Goal: Task Accomplishment & Management: Manage account settings

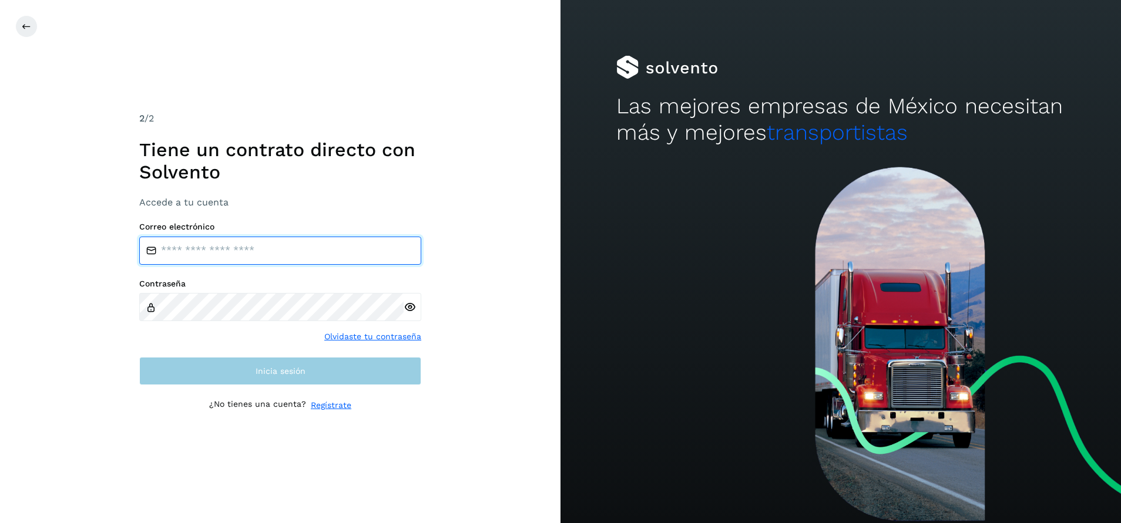
type input "**********"
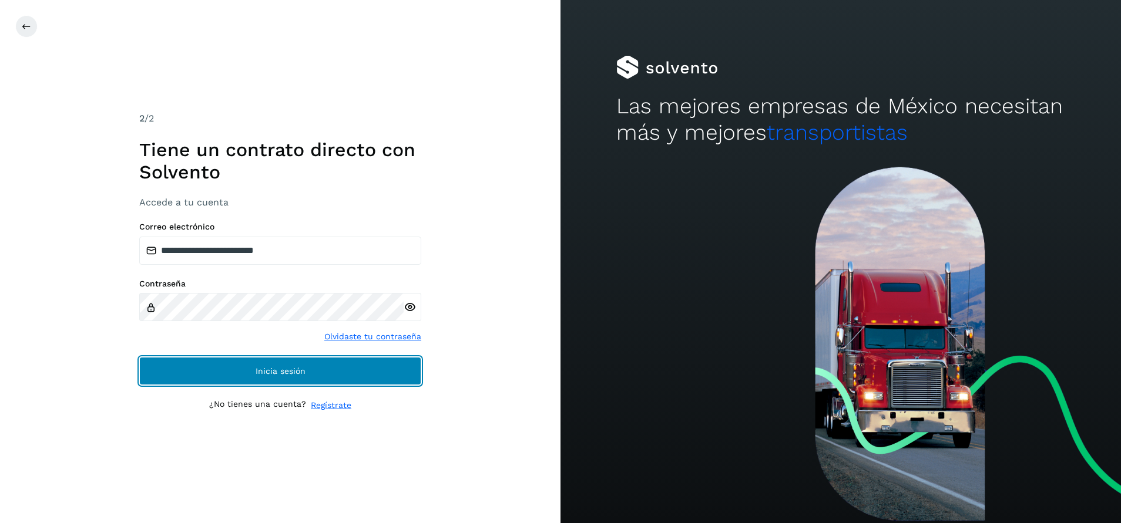
click at [344, 371] on button "Inicia sesión" at bounding box center [280, 371] width 282 height 28
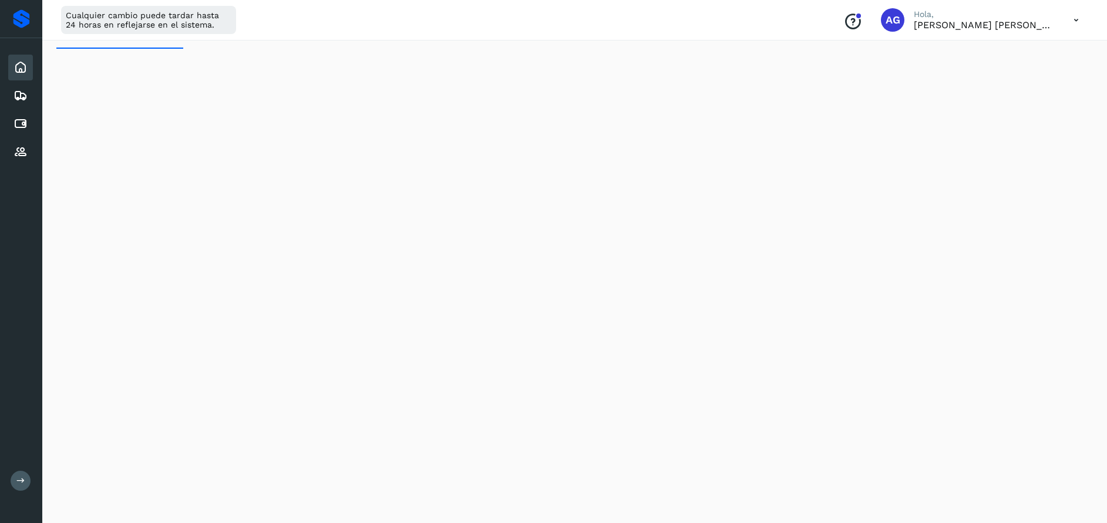
scroll to position [23, 0]
click at [28, 124] on div "Cuentas por pagar" at bounding box center [20, 124] width 25 height 26
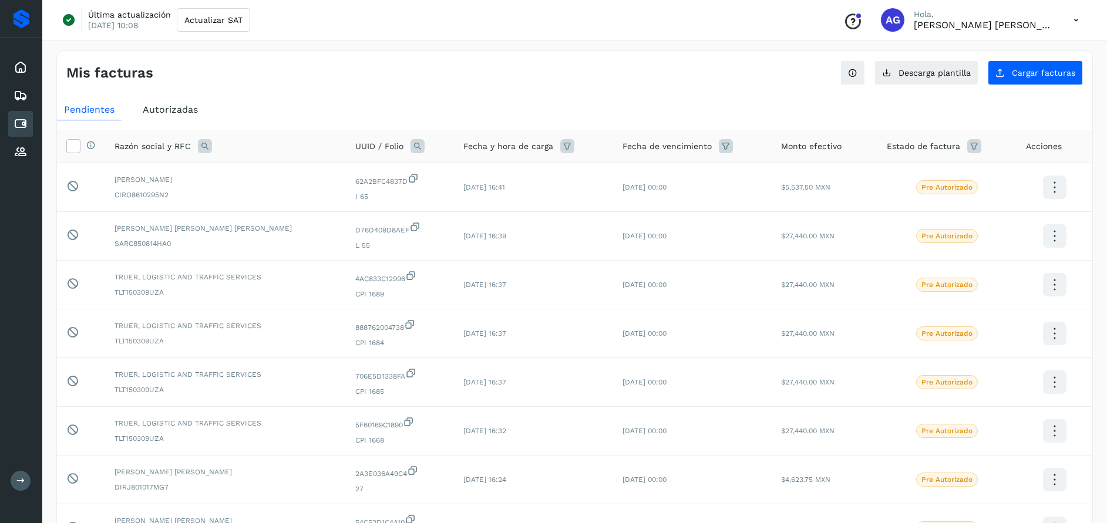
scroll to position [227, 0]
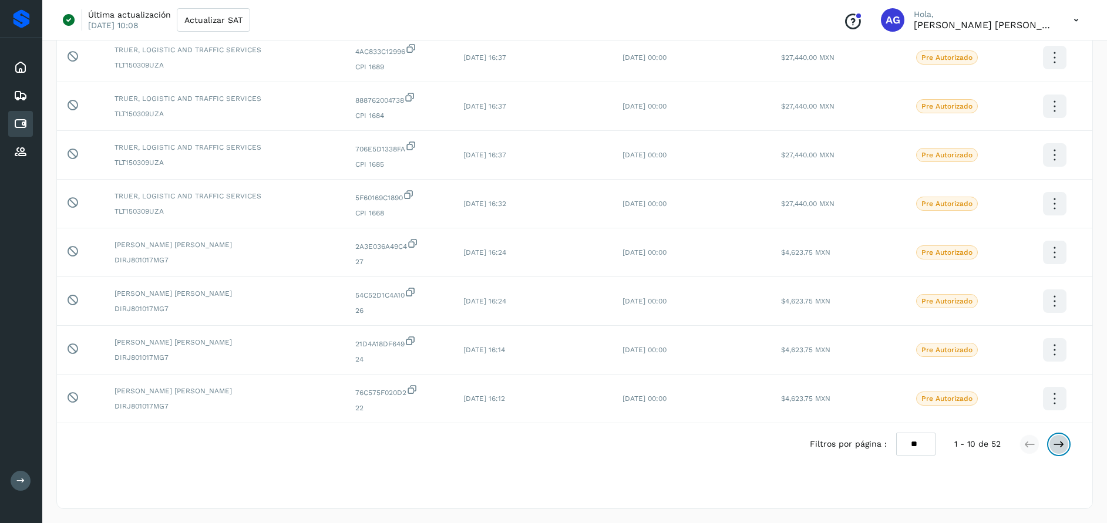
click at [1057, 445] on icon at bounding box center [1059, 445] width 12 height 12
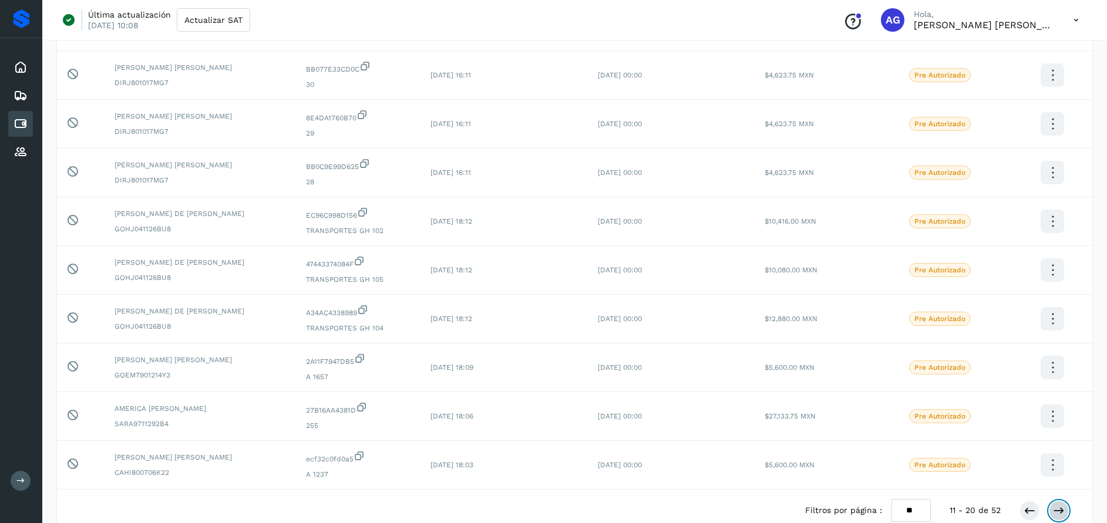
scroll to position [210, 0]
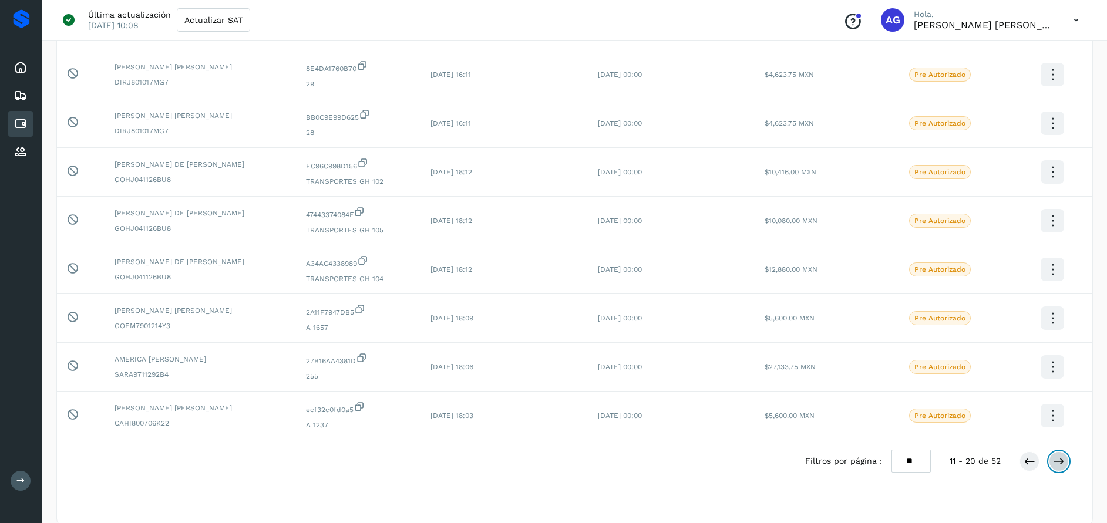
click at [1063, 462] on icon at bounding box center [1059, 462] width 12 height 12
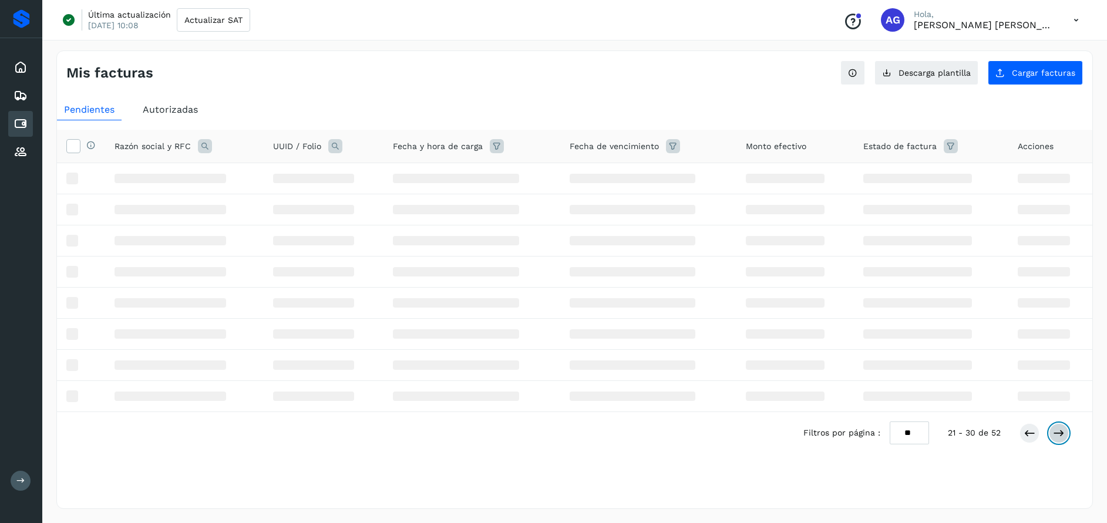
scroll to position [0, 0]
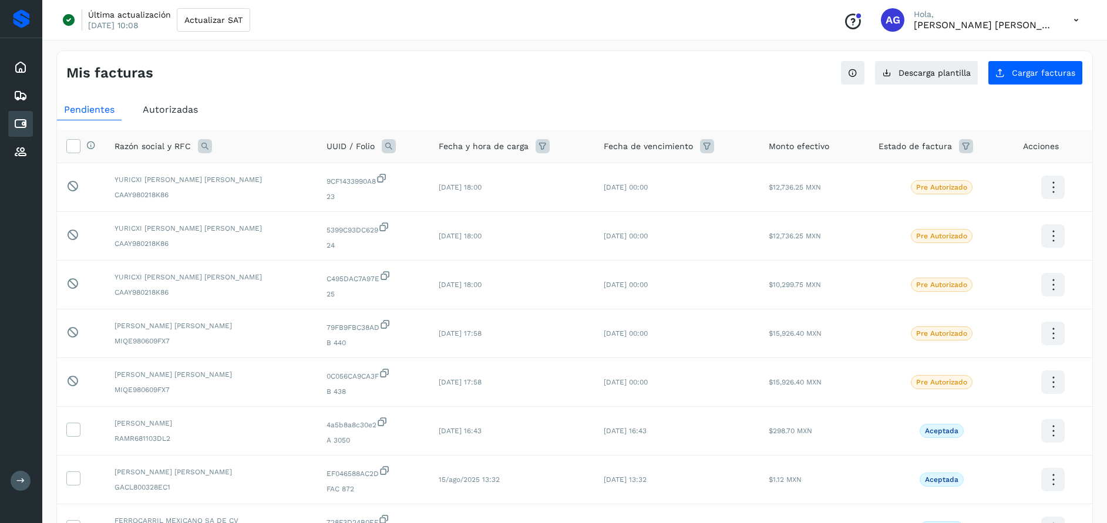
click at [166, 107] on span "Autorizadas" at bounding box center [170, 109] width 55 height 11
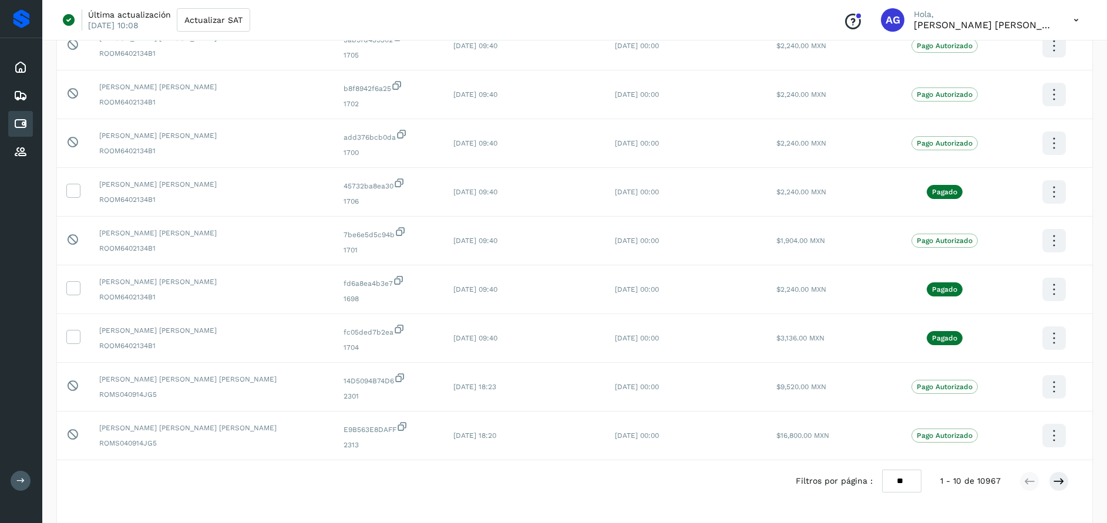
scroll to position [192, 0]
click at [1058, 481] on icon at bounding box center [1059, 480] width 12 height 12
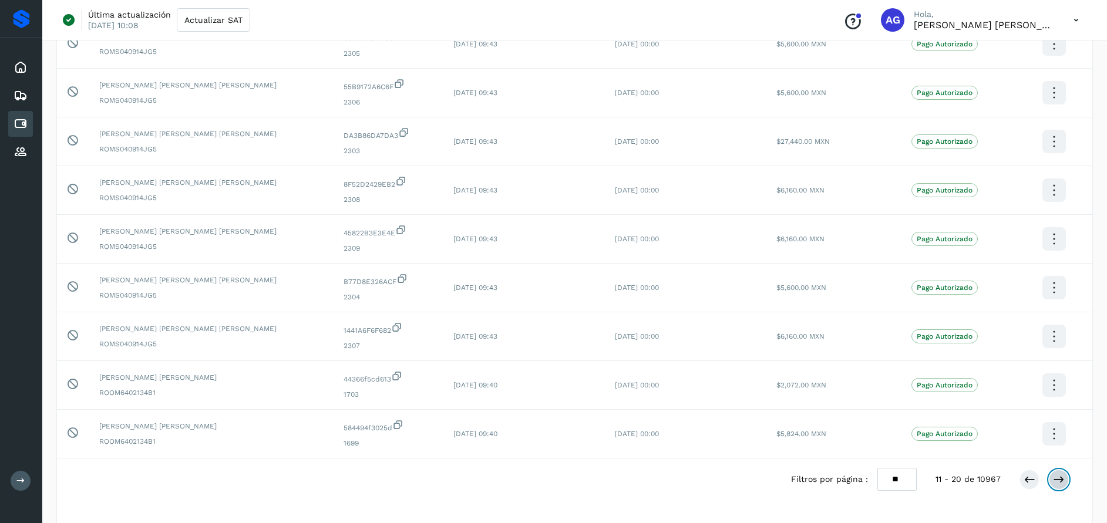
click at [1056, 487] on button at bounding box center [1059, 480] width 20 height 20
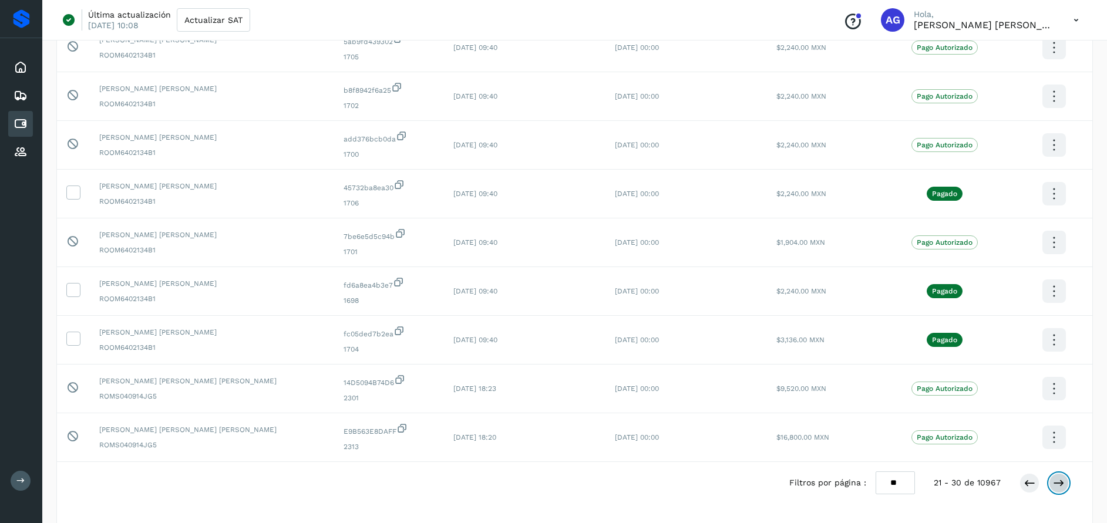
scroll to position [200, 0]
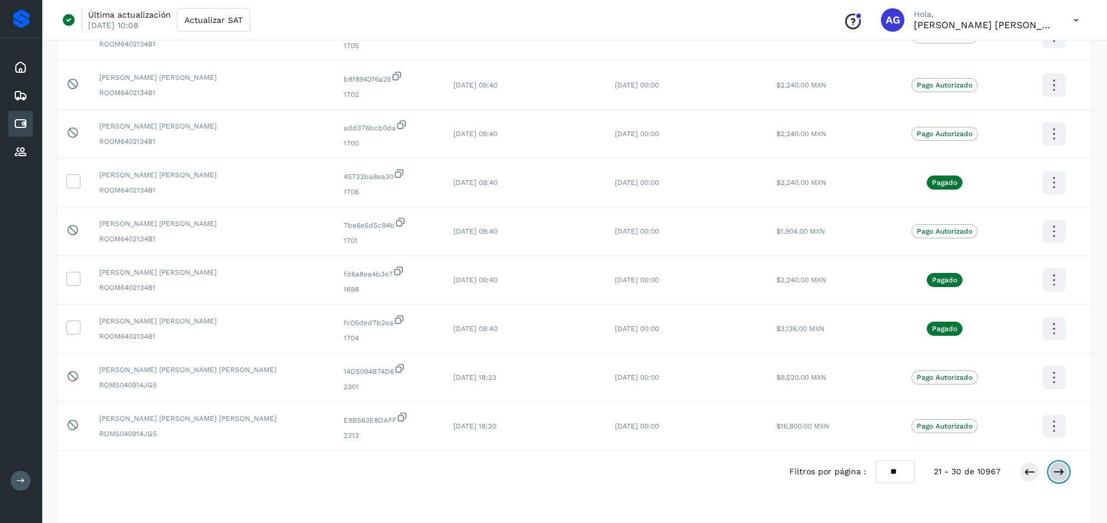
click at [1065, 475] on button at bounding box center [1059, 472] width 20 height 20
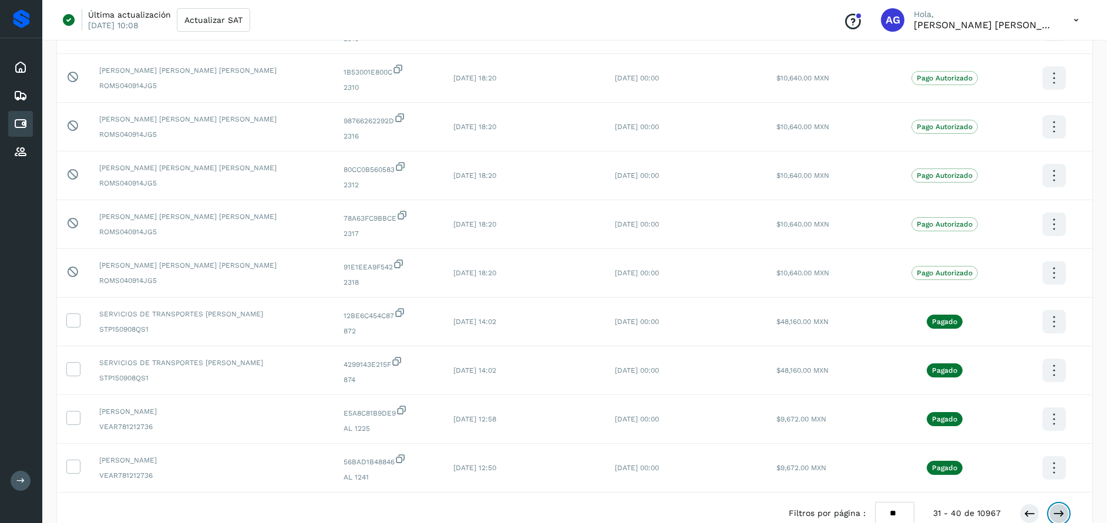
scroll to position [192, 0]
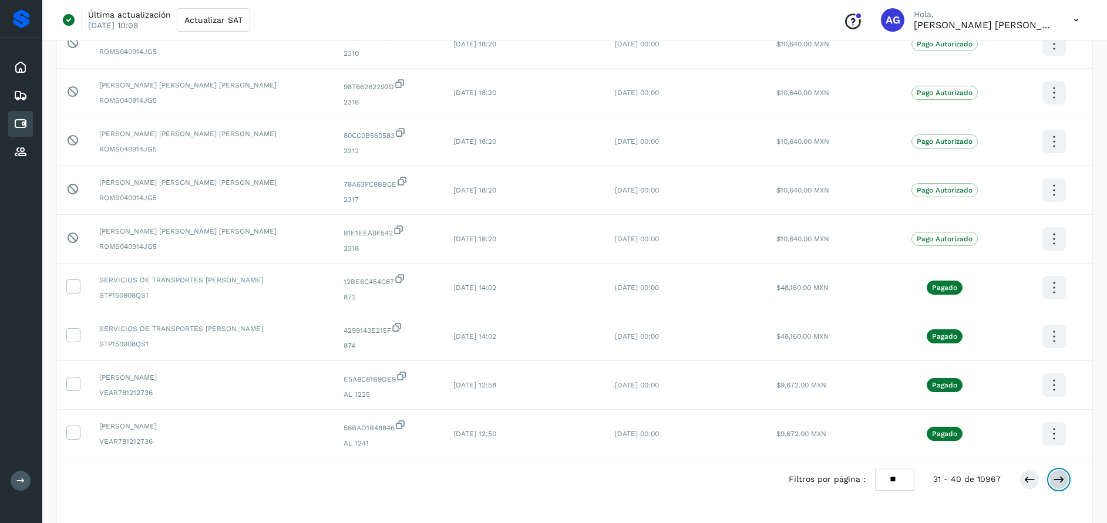
click at [1055, 476] on icon at bounding box center [1059, 480] width 12 height 12
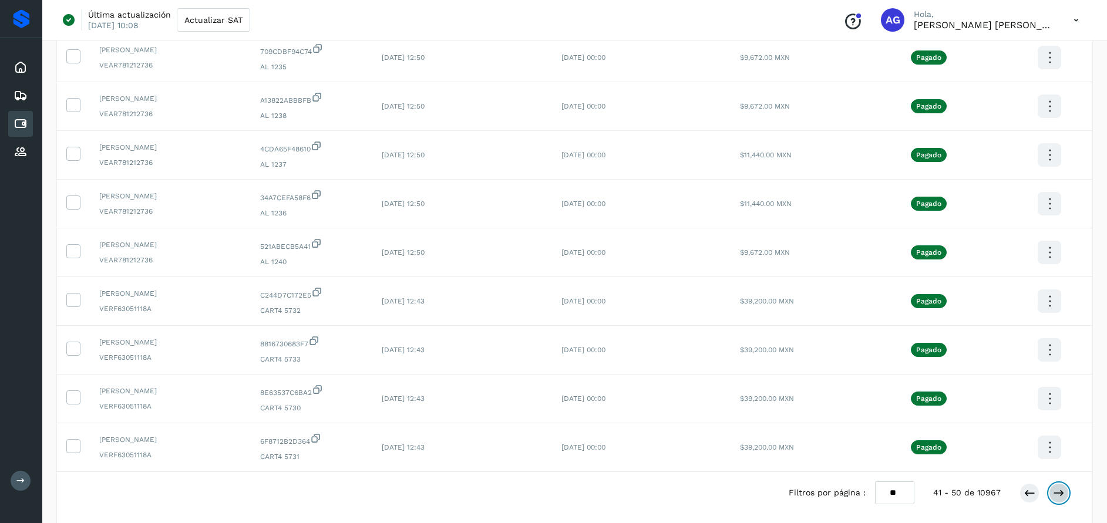
scroll to position [183, 0]
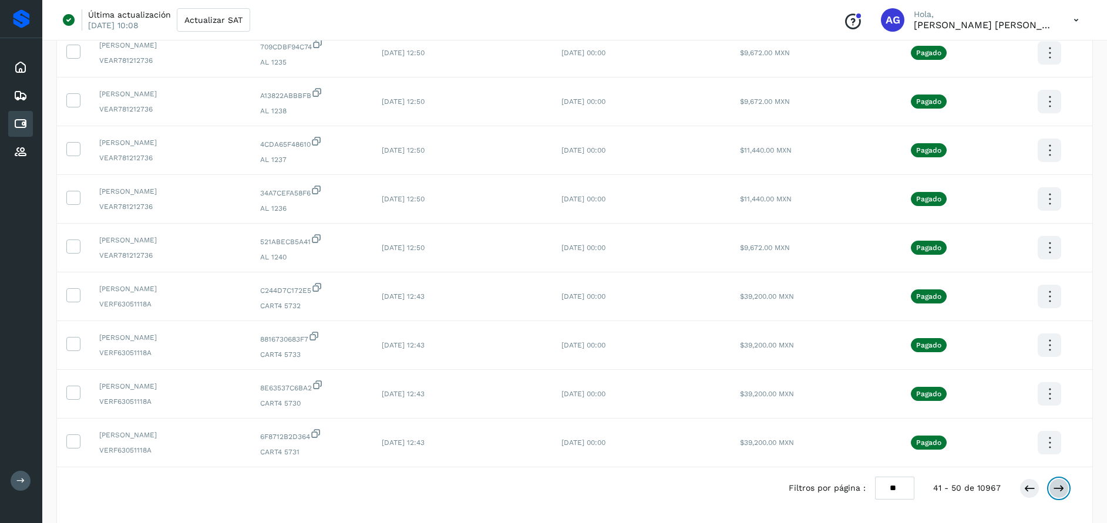
click at [1062, 492] on icon at bounding box center [1059, 489] width 12 height 12
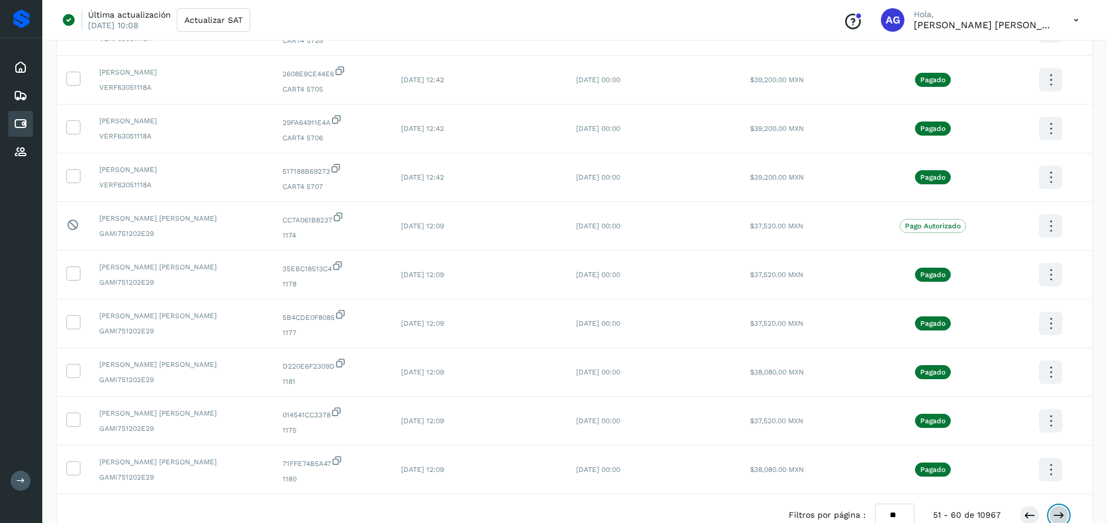
scroll to position [179, 0]
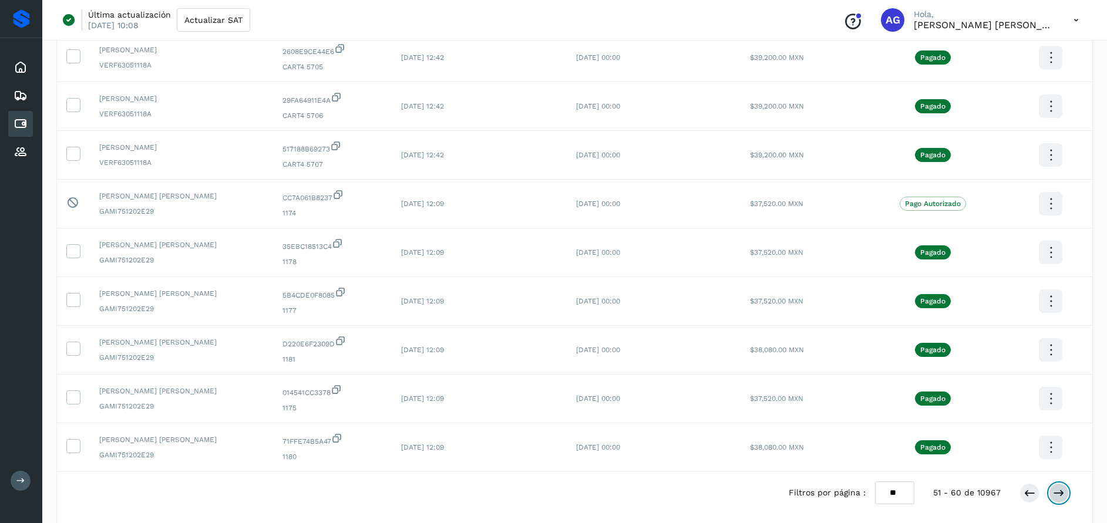
click at [1063, 490] on icon at bounding box center [1059, 494] width 12 height 12
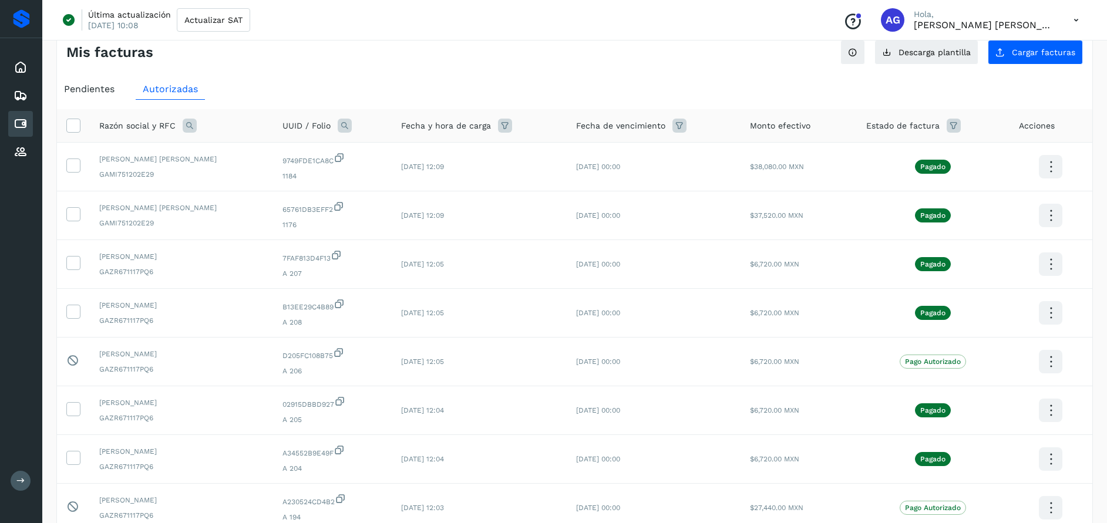
scroll to position [0, 0]
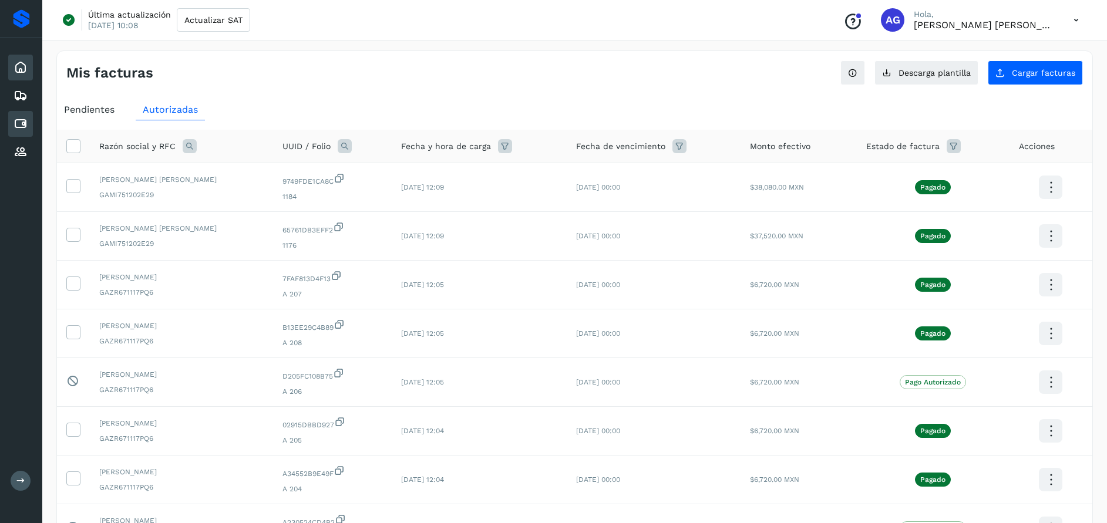
click at [19, 68] on icon at bounding box center [21, 68] width 14 height 14
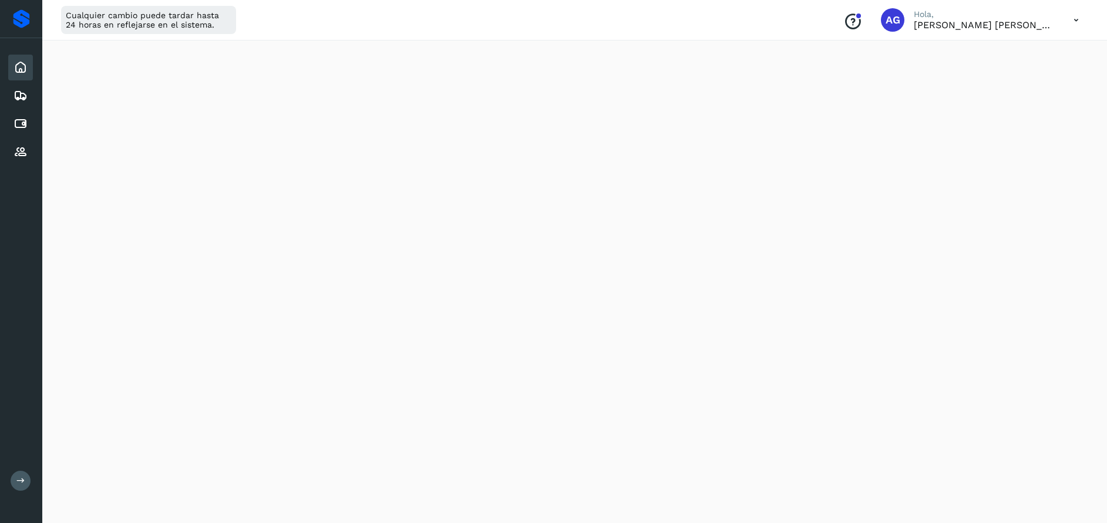
scroll to position [456, 0]
click at [19, 66] on icon at bounding box center [21, 68] width 14 height 14
click at [24, 123] on icon at bounding box center [21, 124] width 14 height 14
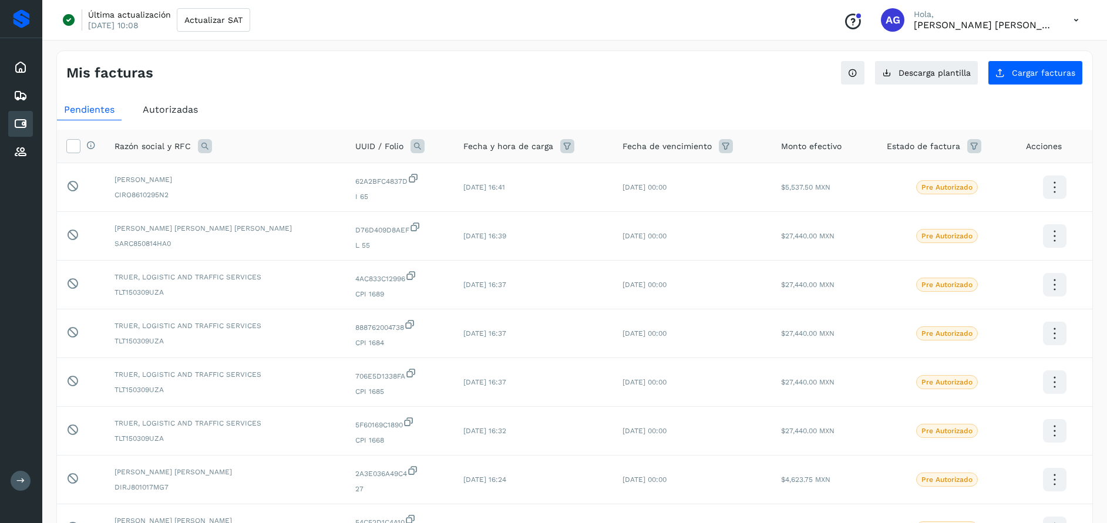
click at [190, 109] on span "Autorizadas" at bounding box center [170, 109] width 55 height 11
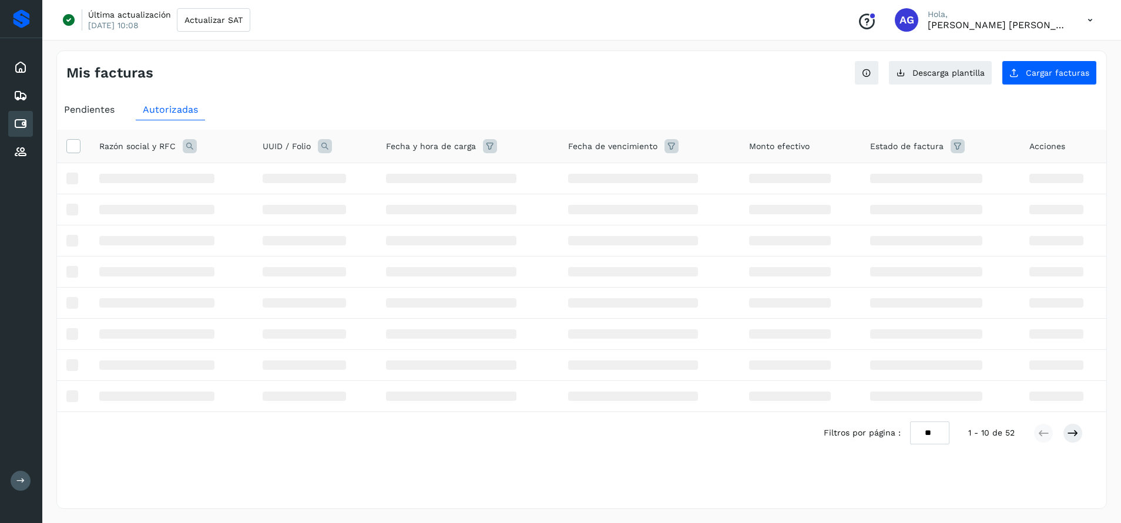
click at [83, 109] on span "Pendientes" at bounding box center [89, 109] width 51 height 11
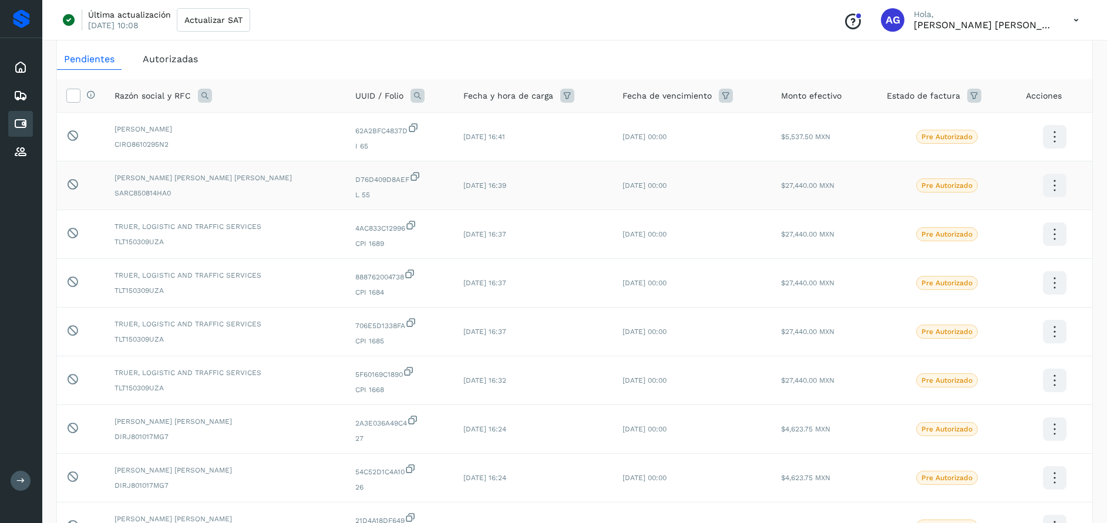
scroll to position [19, 0]
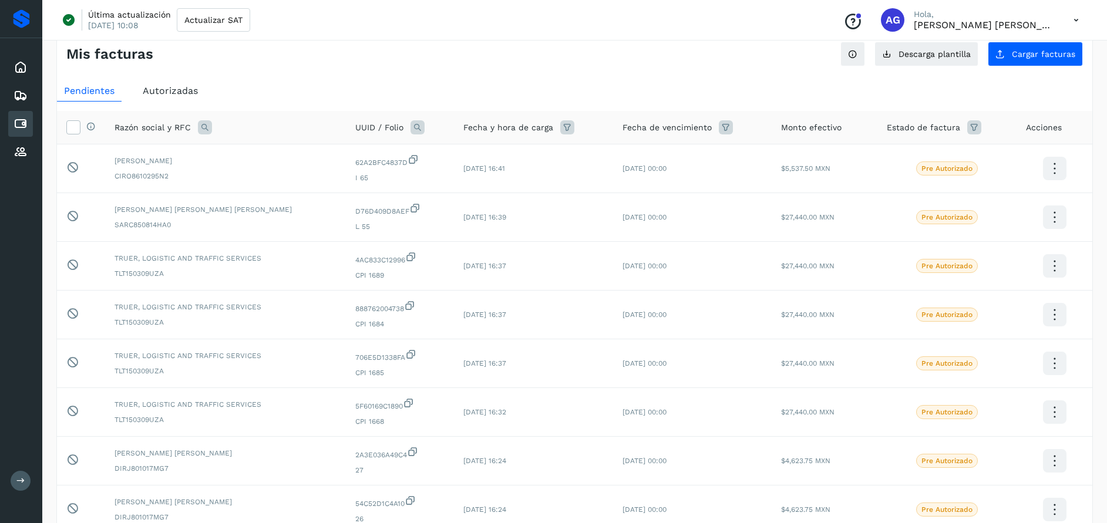
click at [196, 93] on span "Autorizadas" at bounding box center [170, 90] width 55 height 11
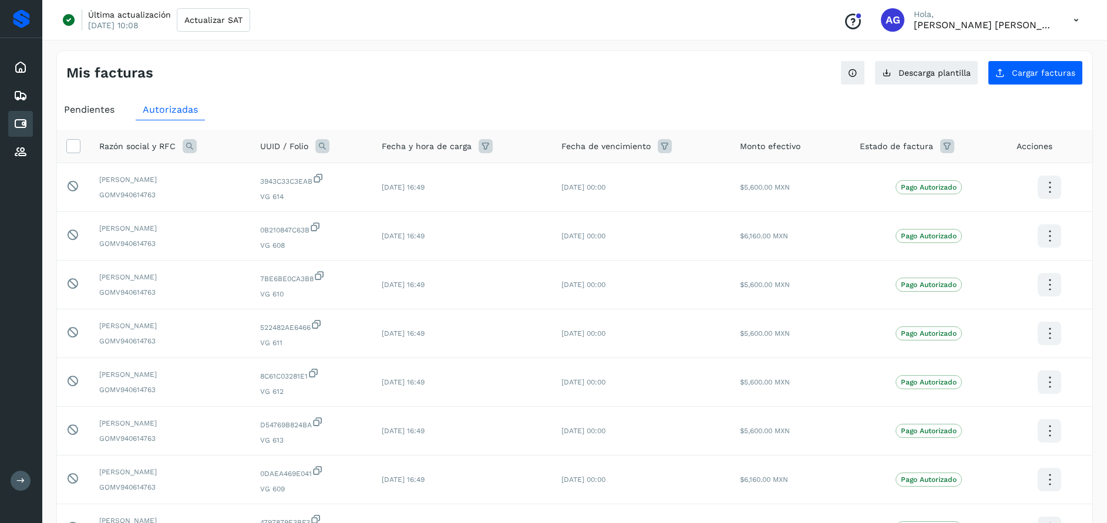
click at [189, 143] on icon at bounding box center [190, 146] width 14 height 14
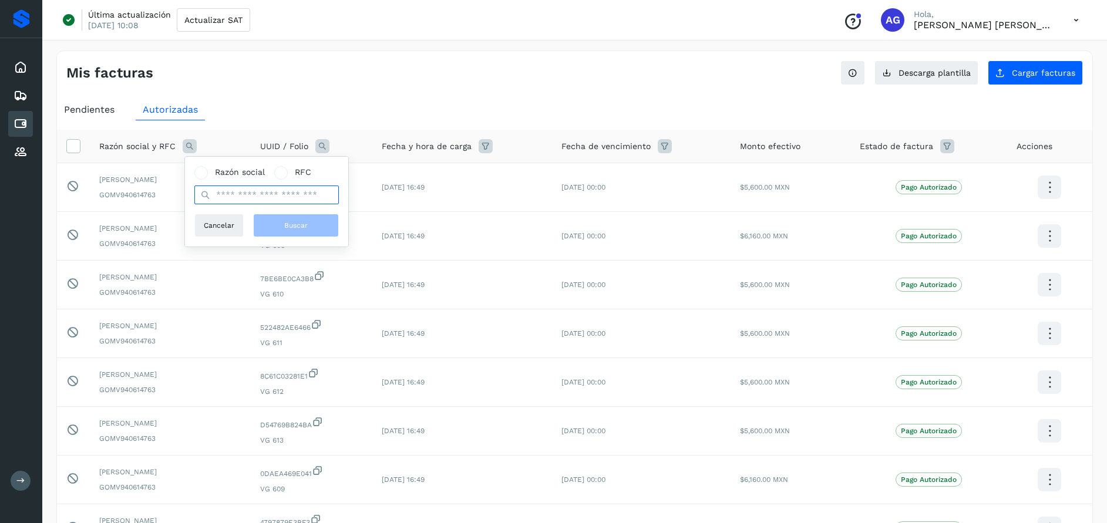
click at [278, 193] on input "text" at bounding box center [266, 195] width 145 height 19
type input "**********"
click at [290, 220] on button "Buscar" at bounding box center [296, 226] width 86 height 24
